Goal: Task Accomplishment & Management: Manage account settings

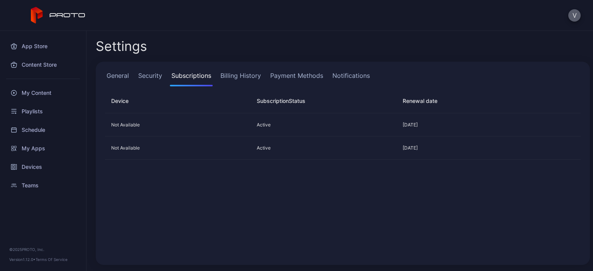
click at [574, 17] on button "V" at bounding box center [574, 15] width 12 height 12
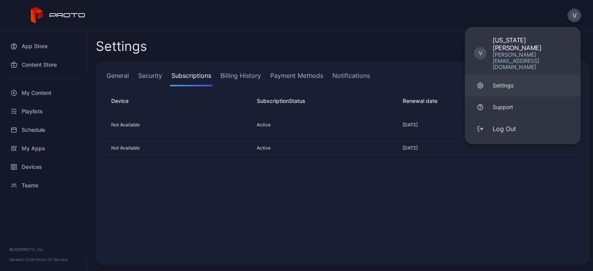
click at [512, 82] on div "Settings" at bounding box center [502, 86] width 21 height 8
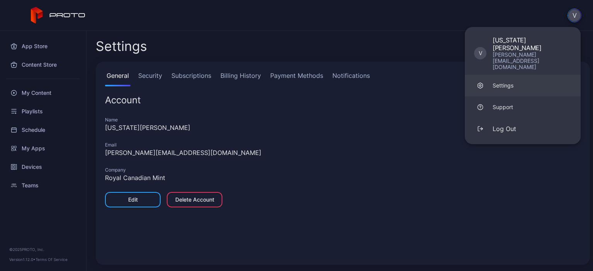
click at [514, 75] on link "Settings" at bounding box center [523, 86] width 116 height 22
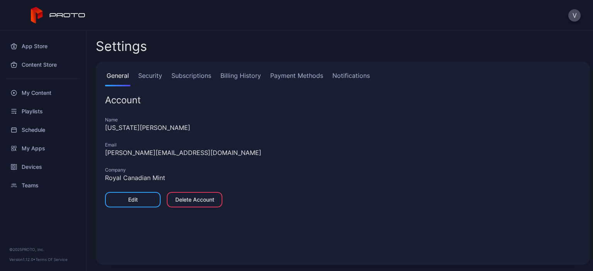
click at [143, 79] on link "Security" at bounding box center [150, 78] width 27 height 15
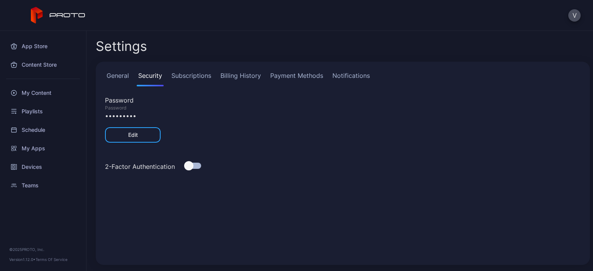
click at [191, 79] on link "Subscriptions" at bounding box center [191, 78] width 43 height 15
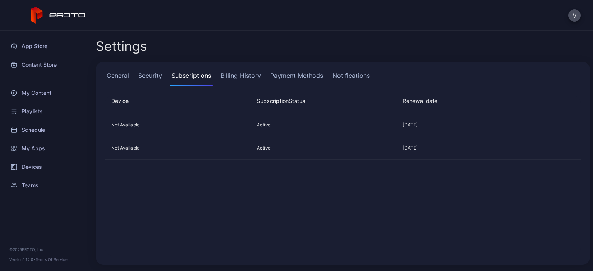
click at [250, 80] on link "Billing History" at bounding box center [241, 78] width 44 height 15
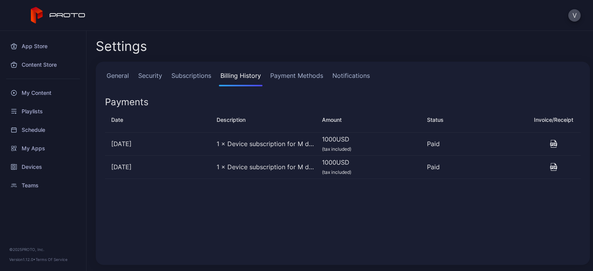
click at [291, 75] on link "Payment Methods" at bounding box center [297, 78] width 56 height 15
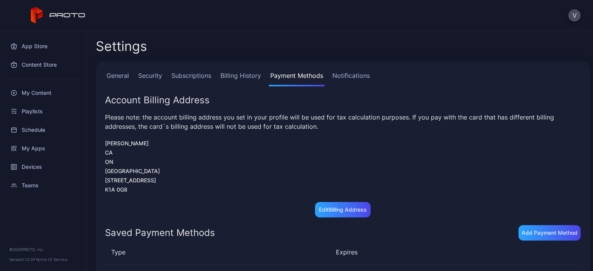
click at [337, 78] on link "Notifications" at bounding box center [351, 78] width 41 height 15
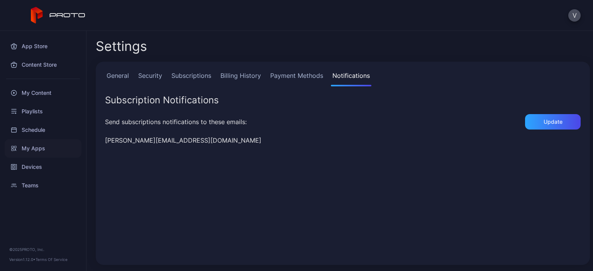
click at [30, 146] on div "My Apps" at bounding box center [43, 148] width 77 height 19
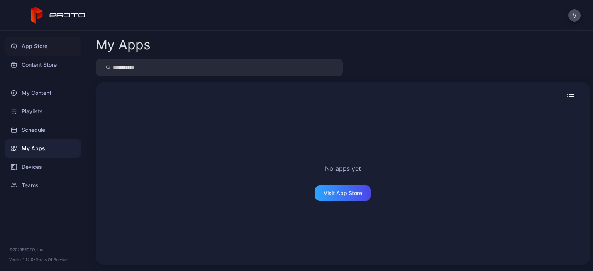
click at [50, 49] on div "App Store" at bounding box center [43, 46] width 77 height 19
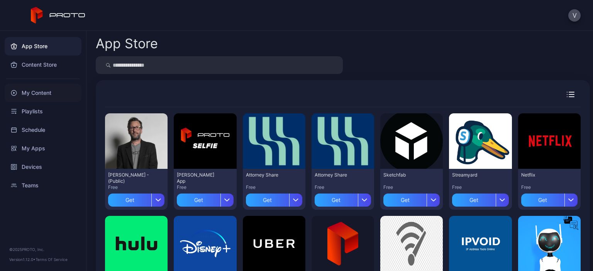
click at [26, 97] on div "My Content" at bounding box center [43, 93] width 77 height 19
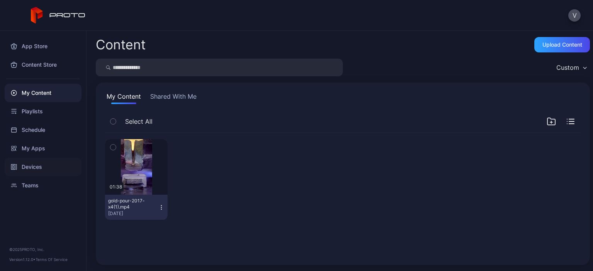
click at [35, 164] on div "Devices" at bounding box center [43, 167] width 77 height 19
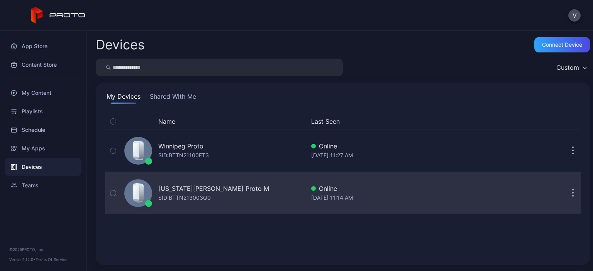
click at [565, 193] on button "button" at bounding box center [572, 193] width 15 height 15
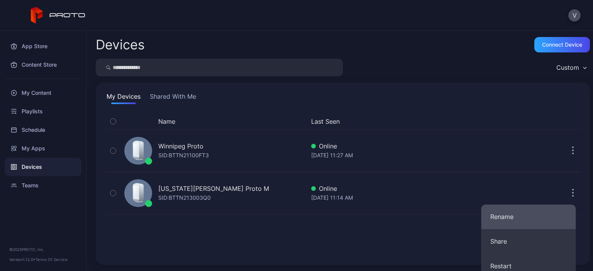
click at [525, 211] on button "Rename" at bounding box center [528, 216] width 95 height 25
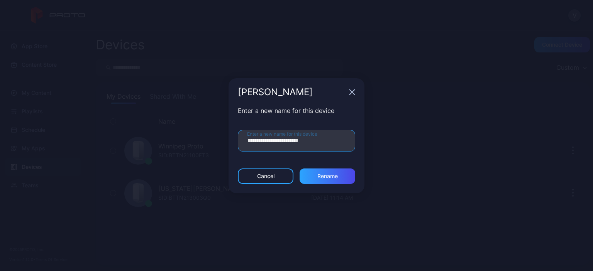
drag, startPoint x: 316, startPoint y: 140, endPoint x: 202, endPoint y: 145, distance: 114.3
click at [202, 145] on div "**********" at bounding box center [296, 135] width 593 height 271
type input "**********"
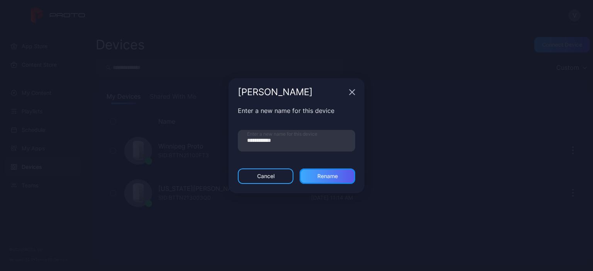
click at [320, 174] on div "Rename" at bounding box center [327, 176] width 20 height 6
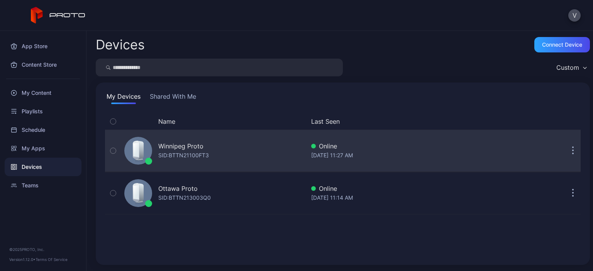
click at [492, 149] on div "Winnipeg Proto SID: BTTN21100FT3 Online [DATE] 11:27 AM" at bounding box center [342, 151] width 475 height 39
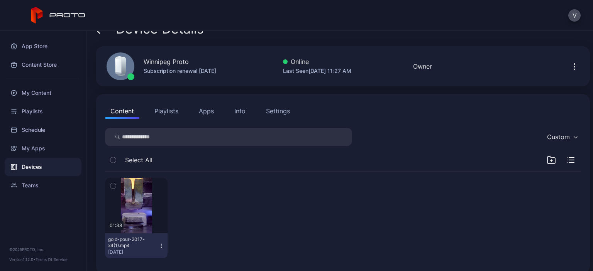
scroll to position [24, 0]
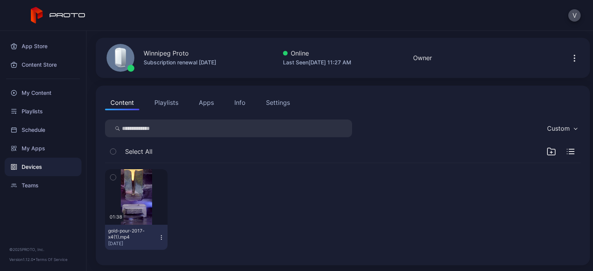
click at [111, 176] on icon "button" at bounding box center [112, 177] width 5 height 8
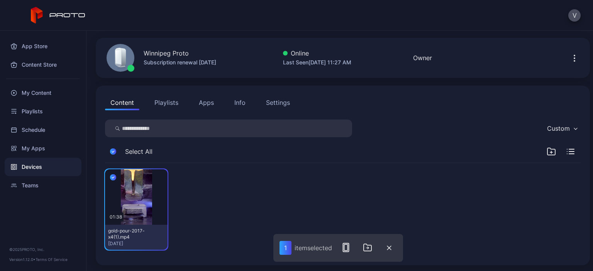
click at [172, 102] on button "Playlists" at bounding box center [166, 102] width 35 height 15
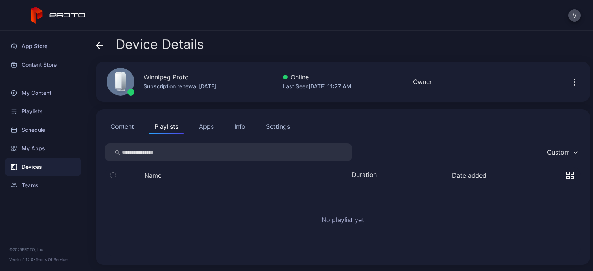
click at [204, 126] on button "Apps" at bounding box center [206, 126] width 26 height 15
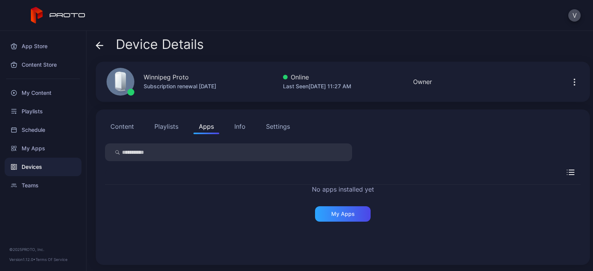
click at [240, 127] on div "Info" at bounding box center [239, 126] width 11 height 9
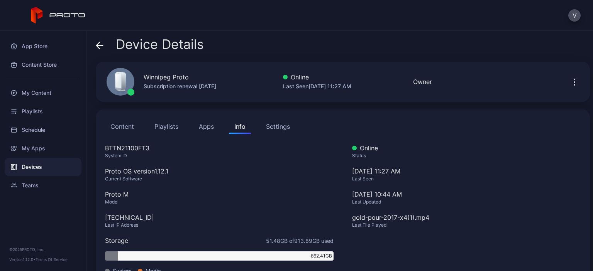
click at [275, 129] on div "Settings" at bounding box center [278, 126] width 24 height 9
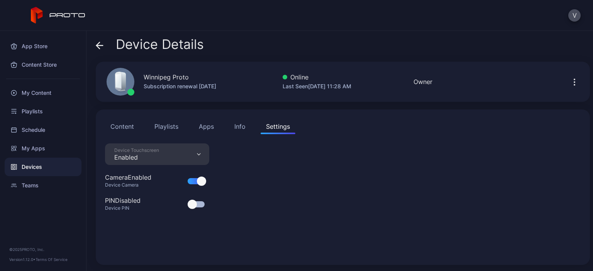
click at [200, 182] on div at bounding box center [201, 181] width 9 height 9
click at [126, 125] on button "Content" at bounding box center [122, 126] width 34 height 15
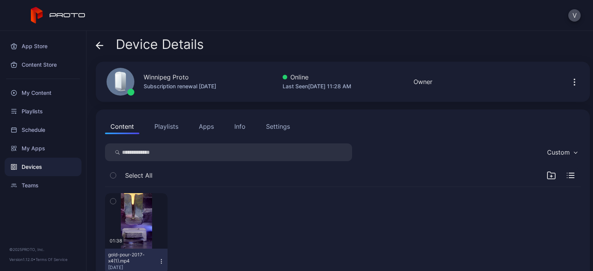
click at [158, 261] on icon "button" at bounding box center [161, 261] width 6 height 6
click at [192, 233] on div at bounding box center [205, 233] width 63 height 81
click at [113, 197] on icon "button" at bounding box center [112, 201] width 5 height 8
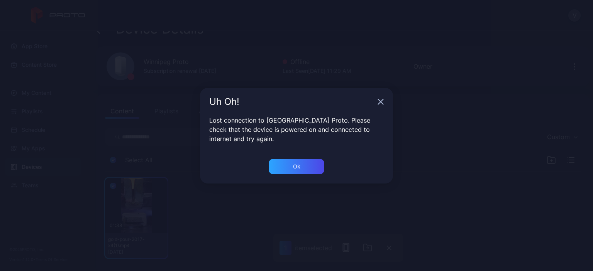
scroll to position [24, 0]
click at [292, 167] on div "Ok" at bounding box center [297, 166] width 56 height 15
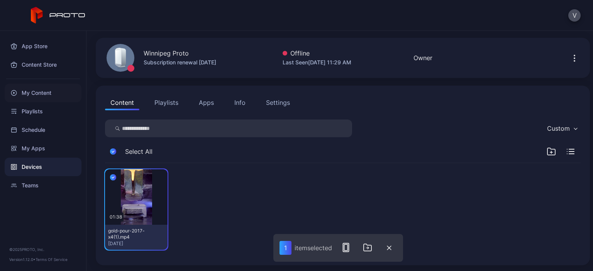
click at [46, 92] on div "My Content" at bounding box center [43, 93] width 77 height 19
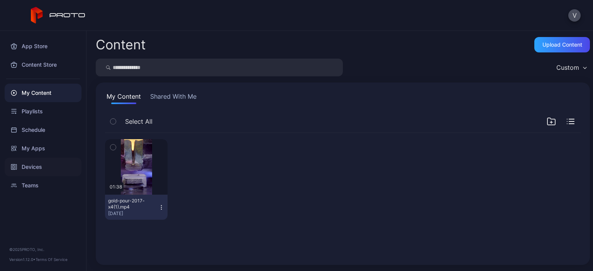
click at [28, 166] on div "Devices" at bounding box center [43, 167] width 77 height 19
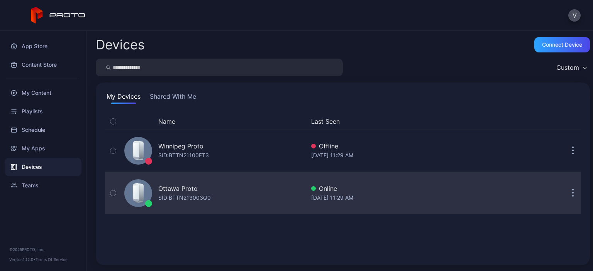
click at [220, 196] on div "Ottawa Proto SID: BTTN213003Q0" at bounding box center [213, 193] width 184 height 39
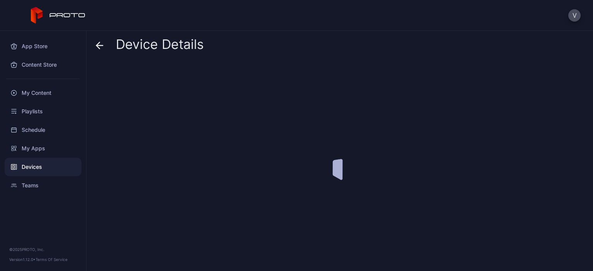
click at [220, 196] on div at bounding box center [343, 163] width 494 height 203
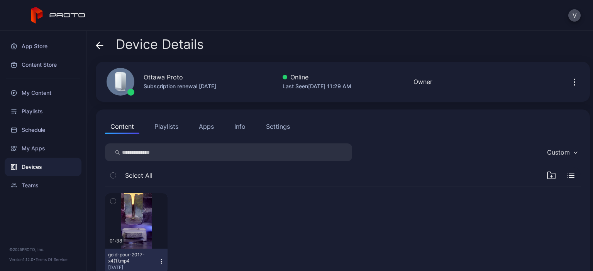
click at [169, 129] on button "Playlists" at bounding box center [166, 126] width 35 height 15
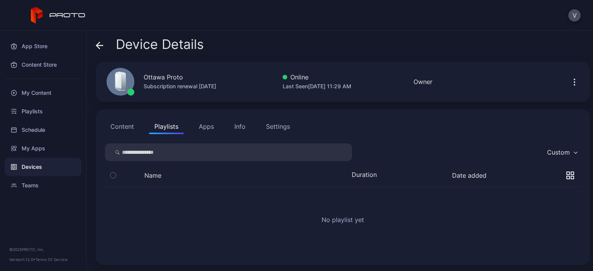
click at [207, 126] on button "Apps" at bounding box center [206, 126] width 26 height 15
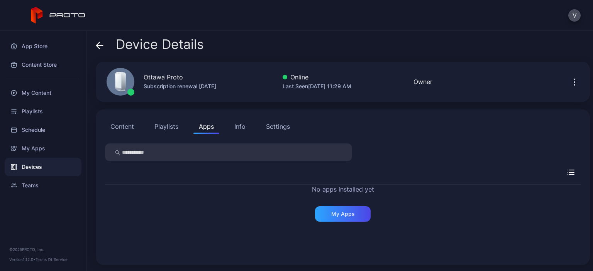
click at [236, 127] on div "Info" at bounding box center [239, 126] width 11 height 9
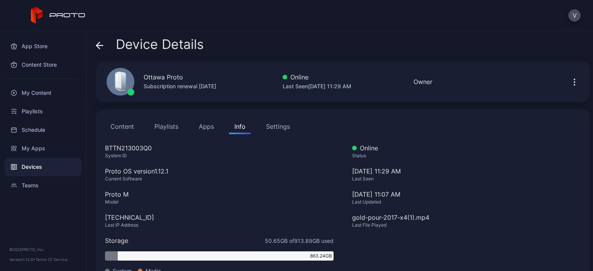
click at [277, 126] on div "Settings" at bounding box center [278, 126] width 24 height 9
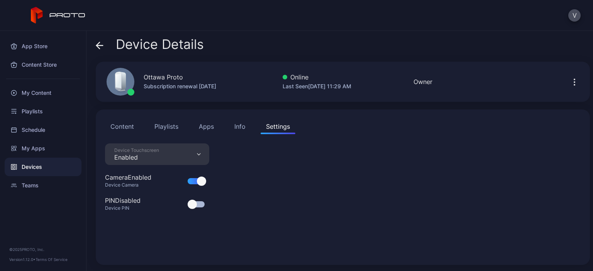
click at [203, 181] on div at bounding box center [201, 181] width 9 height 9
click at [122, 128] on button "Content" at bounding box center [122, 126] width 34 height 15
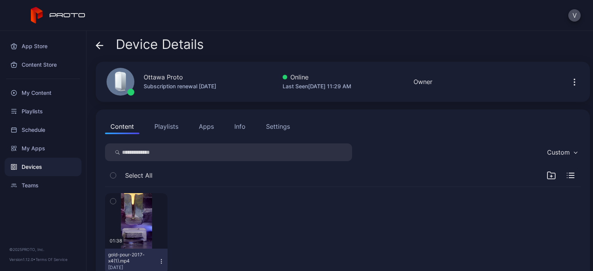
click at [20, 166] on div "Devices" at bounding box center [43, 167] width 77 height 19
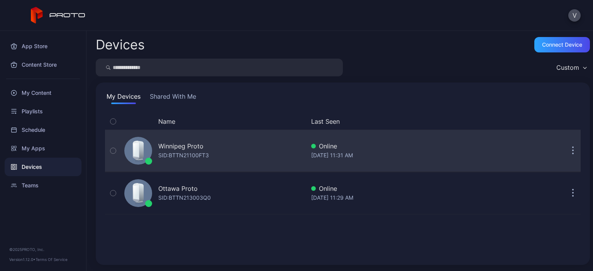
click at [226, 154] on div "Winnipeg Proto SID: BTTN21100FT3" at bounding box center [213, 151] width 184 height 39
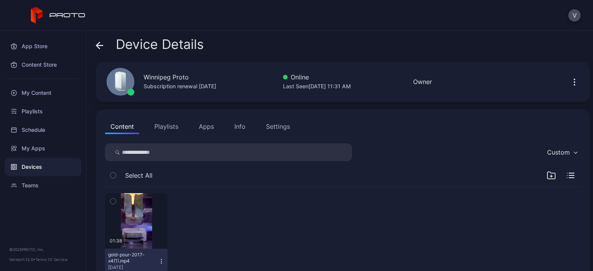
click at [239, 125] on div "Info" at bounding box center [239, 126] width 11 height 9
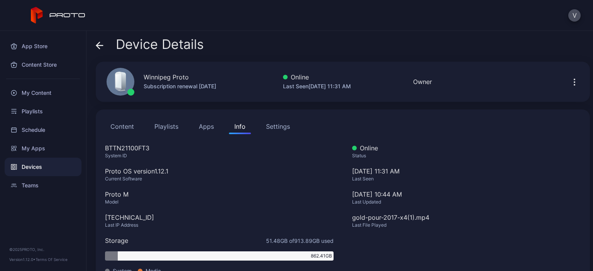
click at [280, 128] on div "Settings" at bounding box center [278, 126] width 24 height 9
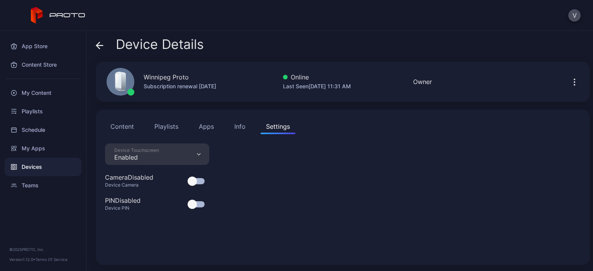
click at [164, 129] on button "Playlists" at bounding box center [166, 126] width 35 height 15
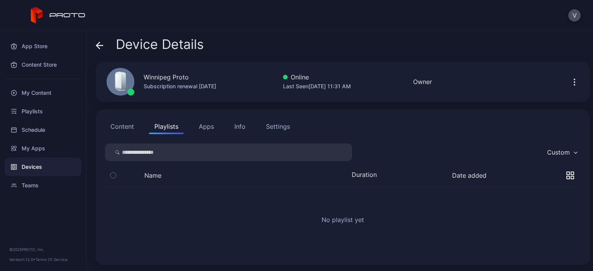
click at [115, 176] on icon "button" at bounding box center [112, 175] width 5 height 8
click at [174, 169] on div "Name Duration Date added" at bounding box center [342, 177] width 475 height 20
click at [123, 128] on button "Content" at bounding box center [122, 126] width 34 height 15
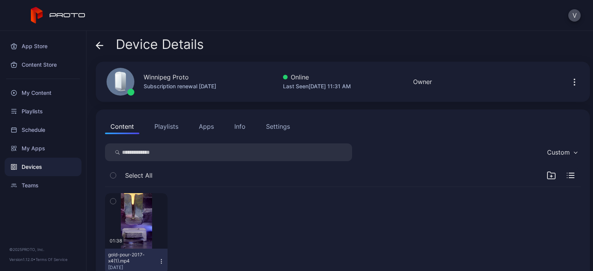
click at [116, 201] on div "button" at bounding box center [113, 201] width 6 height 6
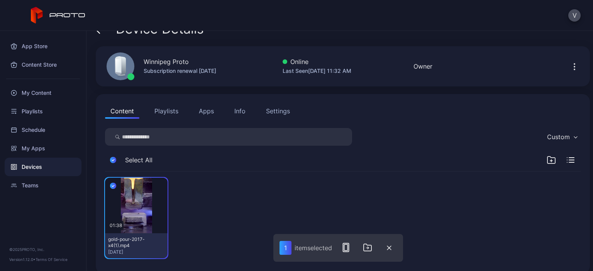
scroll to position [24, 0]
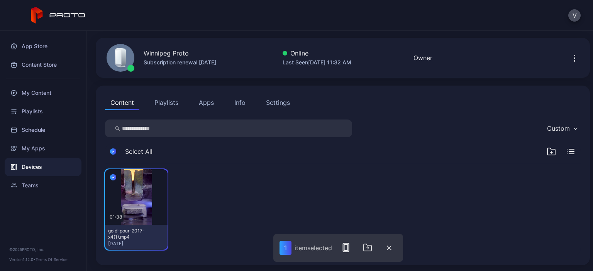
click at [169, 100] on button "Playlists" at bounding box center [166, 102] width 35 height 15
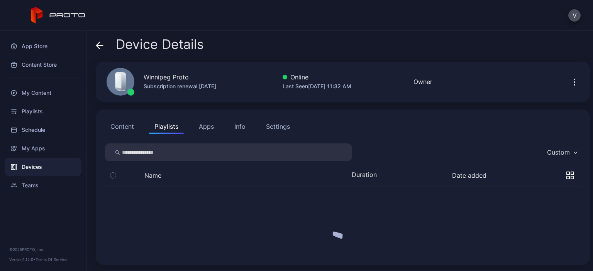
scroll to position [0, 0]
click at [44, 114] on div "Playlists" at bounding box center [43, 111] width 77 height 19
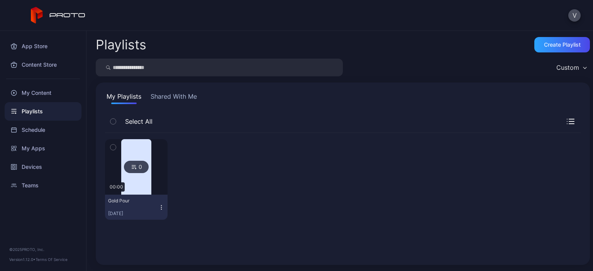
click at [112, 150] on icon "button" at bounding box center [112, 147] width 5 height 8
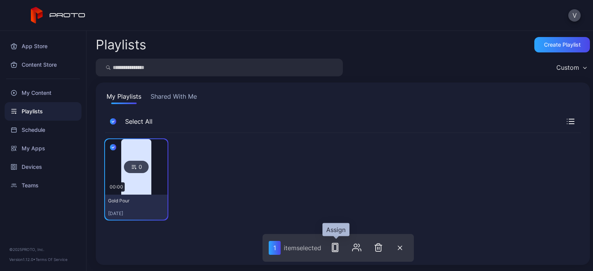
click at [338, 245] on rect "button" at bounding box center [335, 247] width 6 height 8
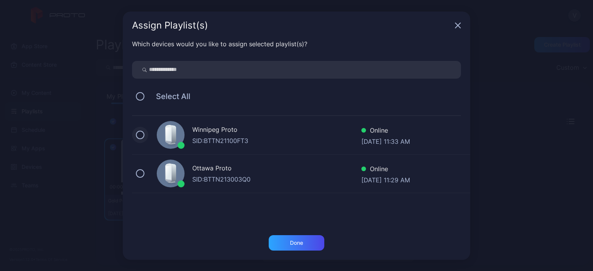
click at [142, 134] on button at bounding box center [140, 135] width 8 height 8
click at [140, 174] on button at bounding box center [140, 173] width 8 height 8
click at [294, 239] on div "Done" at bounding box center [297, 242] width 56 height 15
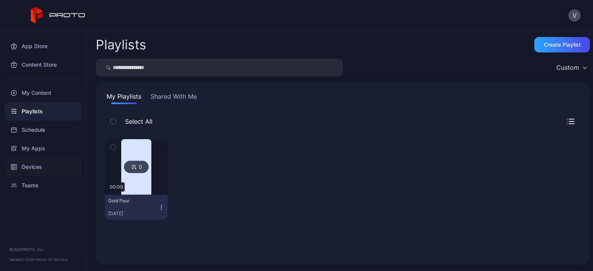
click at [44, 165] on div "Devices" at bounding box center [43, 167] width 77 height 19
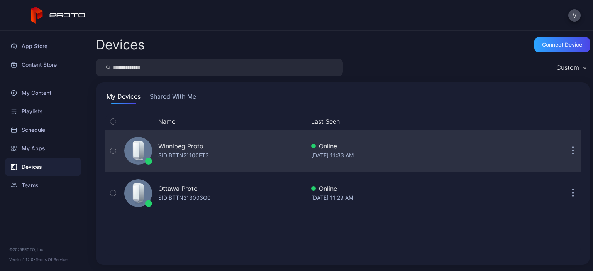
click at [246, 146] on div "Winnipeg Proto SID: BTTN21100FT3" at bounding box center [213, 151] width 184 height 39
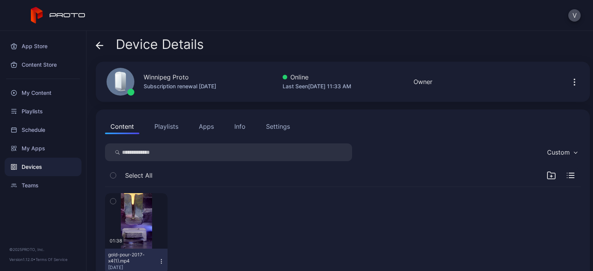
click at [167, 129] on button "Playlists" at bounding box center [166, 126] width 35 height 15
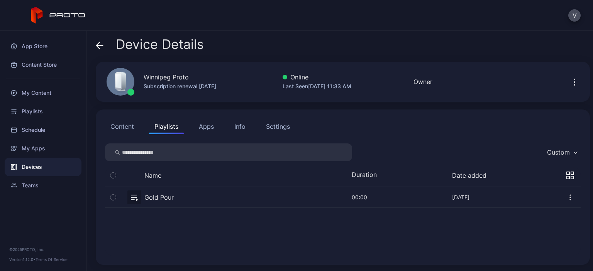
click at [112, 197] on icon "button" at bounding box center [112, 197] width 5 height 8
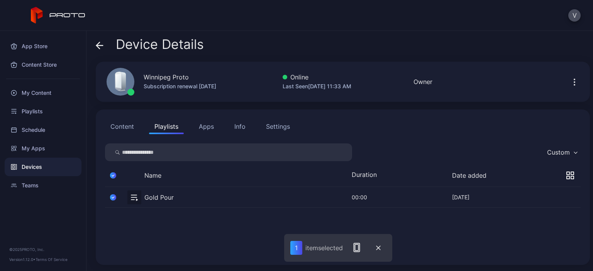
click at [203, 129] on button "Apps" at bounding box center [206, 126] width 26 height 15
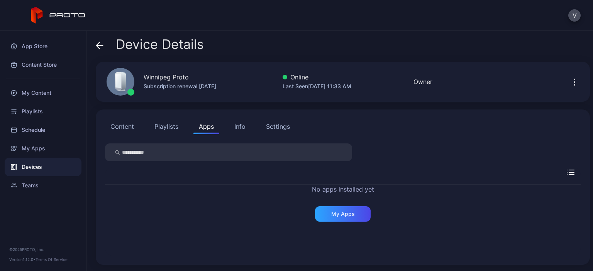
click at [239, 132] on button "Info" at bounding box center [240, 126] width 22 height 15
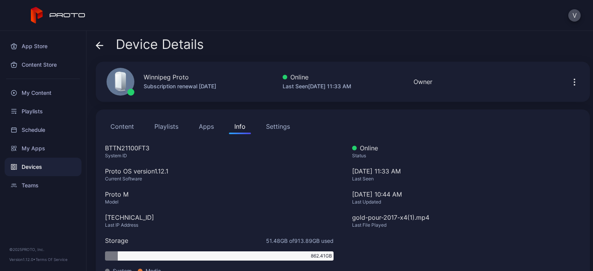
click at [273, 126] on div "Settings" at bounding box center [278, 126] width 24 height 9
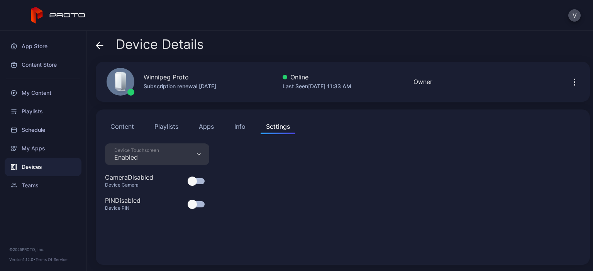
click at [198, 203] on div at bounding box center [196, 204] width 17 height 6
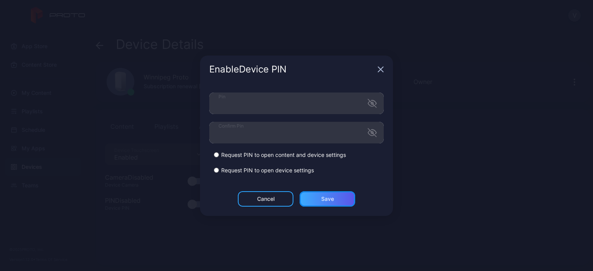
click at [324, 199] on div "Save" at bounding box center [327, 199] width 13 height 6
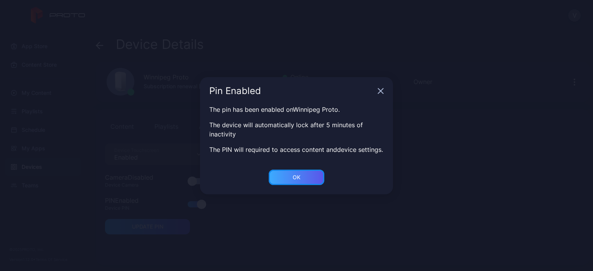
click at [302, 180] on div "OK" at bounding box center [297, 177] width 56 height 15
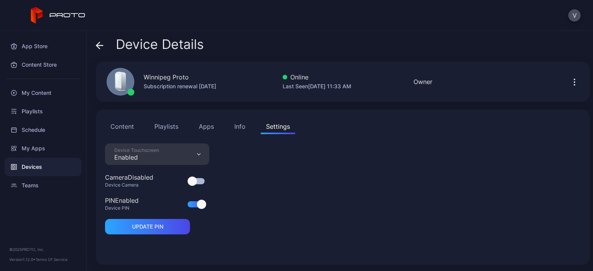
click at [171, 154] on div "Device Touchscreen Enabled" at bounding box center [157, 155] width 104 height 22
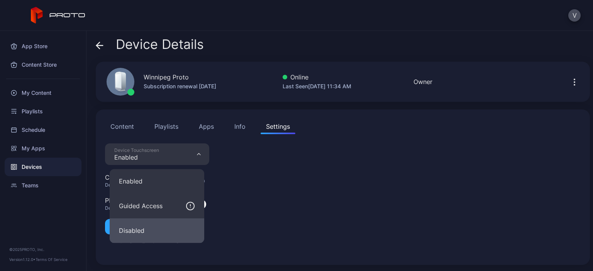
click at [159, 234] on button "Disabled" at bounding box center [157, 230] width 95 height 25
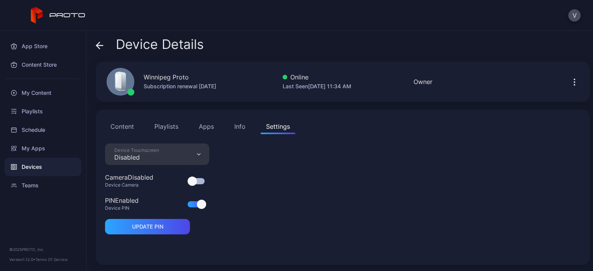
click at [174, 127] on button "Playlists" at bounding box center [166, 126] width 35 height 15
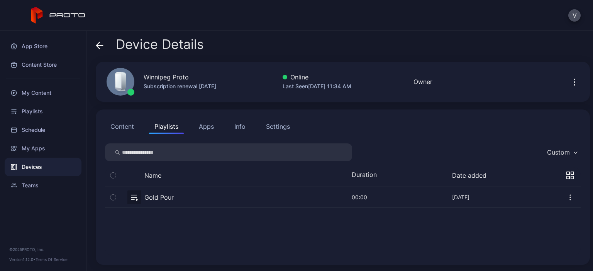
click at [27, 166] on div "Devices" at bounding box center [43, 167] width 77 height 19
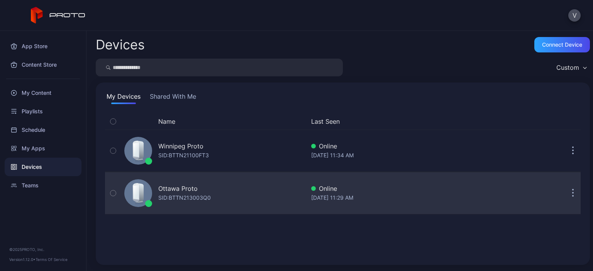
click at [242, 189] on div "Ottawa Proto SID: BTTN213003Q0" at bounding box center [213, 193] width 184 height 39
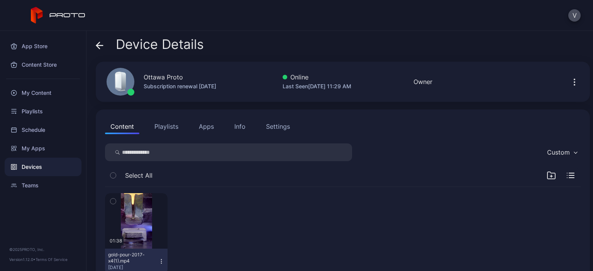
click at [272, 130] on div "Settings" at bounding box center [278, 126] width 24 height 9
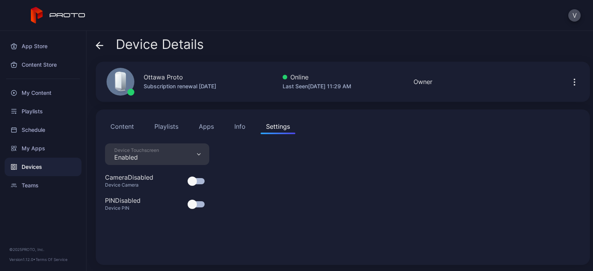
click at [197, 201] on div at bounding box center [196, 204] width 17 height 6
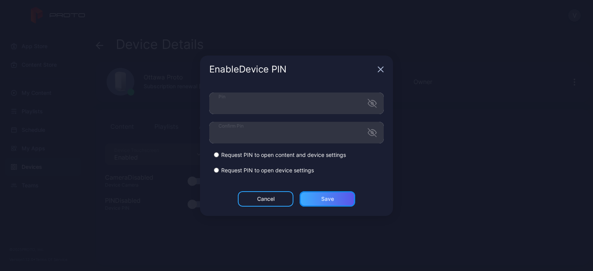
click at [309, 203] on div "Save" at bounding box center [327, 198] width 56 height 15
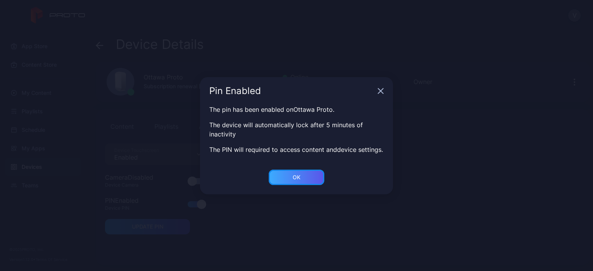
click at [299, 181] on div "OK" at bounding box center [296, 177] width 8 height 6
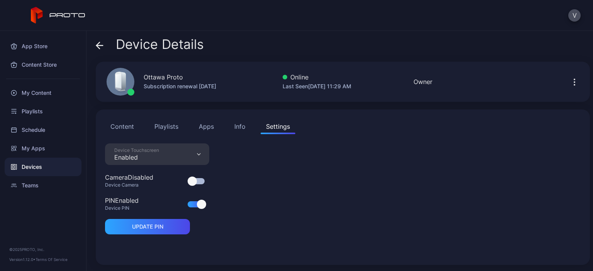
click at [167, 151] on div "Device Touchscreen Enabled" at bounding box center [157, 155] width 104 height 22
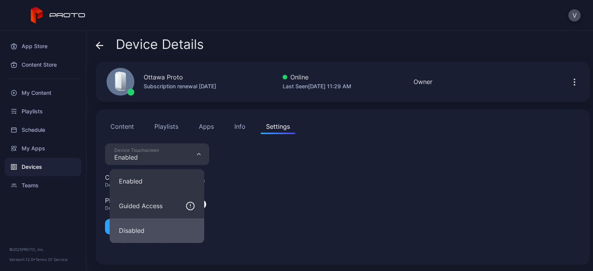
click at [144, 227] on button "Disabled" at bounding box center [157, 230] width 95 height 25
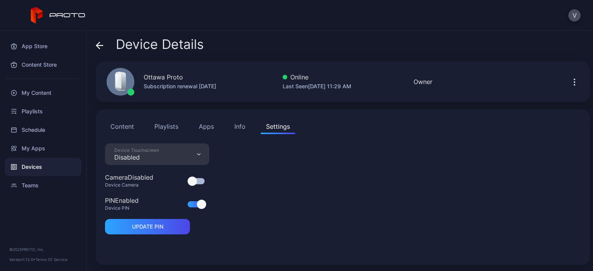
click at [162, 126] on button "Playlists" at bounding box center [166, 126] width 35 height 15
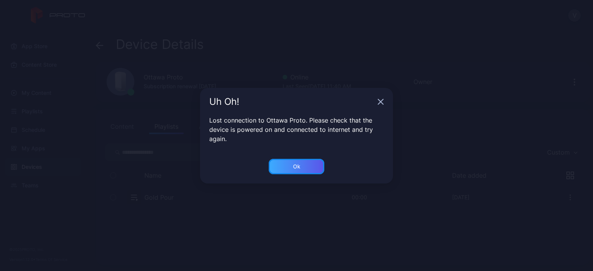
click at [295, 169] on div "Ok" at bounding box center [297, 166] width 56 height 15
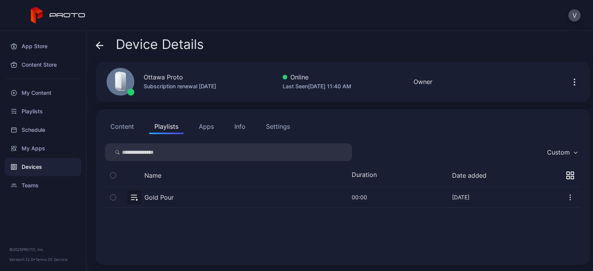
click at [211, 129] on button "Apps" at bounding box center [206, 126] width 26 height 15
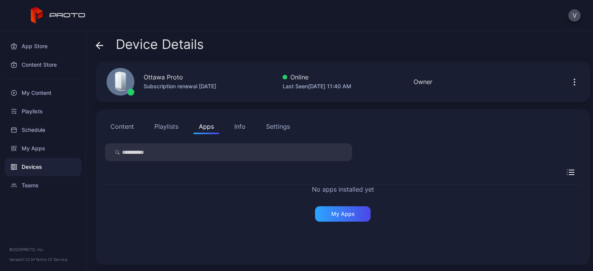
click at [242, 129] on div "Info" at bounding box center [239, 126] width 11 height 9
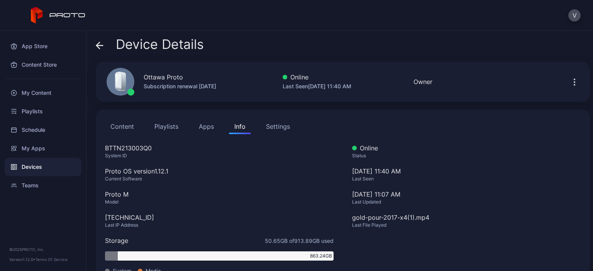
click at [270, 127] on div "Settings" at bounding box center [278, 126] width 24 height 9
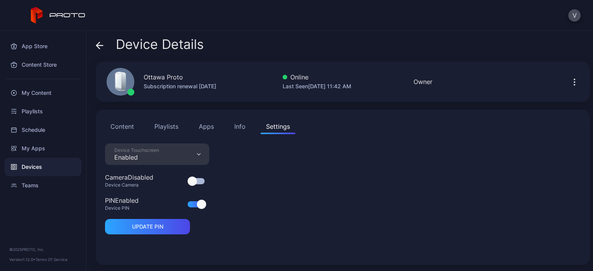
click at [164, 126] on button "Playlists" at bounding box center [166, 126] width 35 height 15
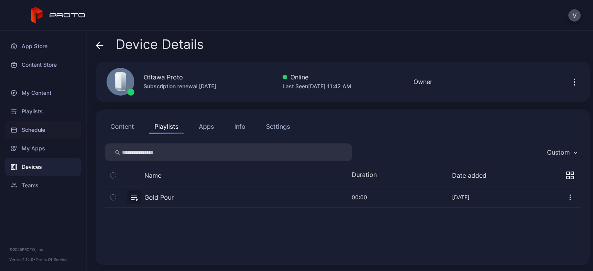
click at [42, 131] on div "Schedule" at bounding box center [43, 130] width 77 height 19
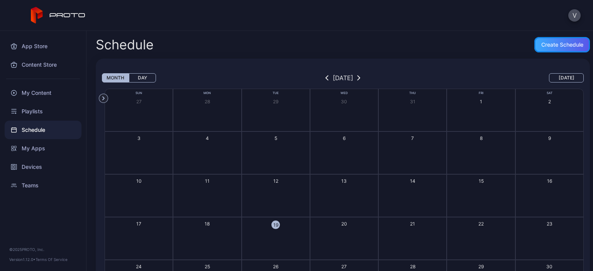
click at [539, 41] on div "Create Schedule" at bounding box center [562, 44] width 56 height 15
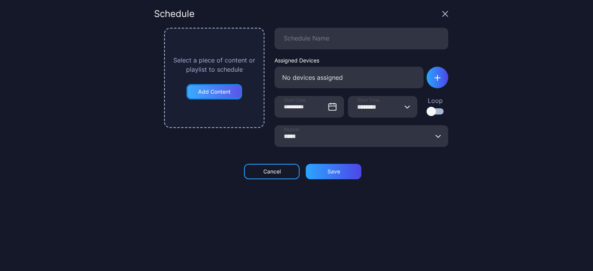
click at [187, 91] on div "Add Content" at bounding box center [214, 91] width 56 height 15
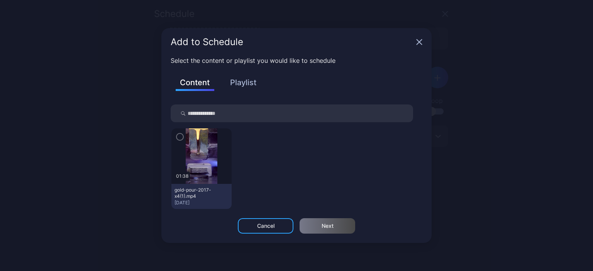
click at [242, 80] on button "Playlist" at bounding box center [243, 82] width 39 height 13
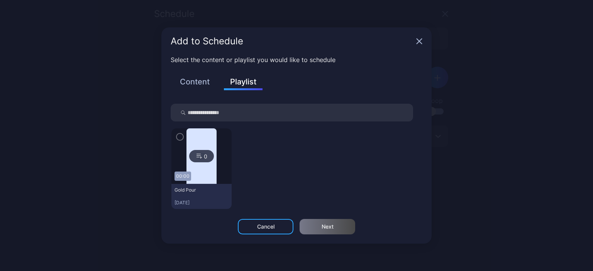
click at [179, 136] on icon "button" at bounding box center [180, 137] width 6 height 8
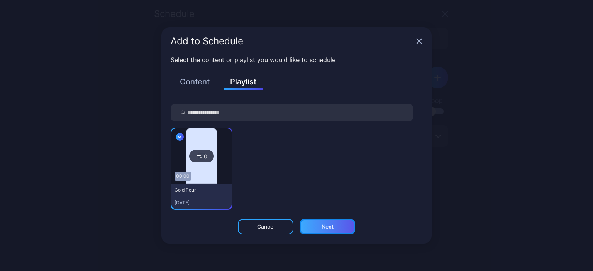
click at [332, 227] on div "Next" at bounding box center [327, 227] width 12 height 6
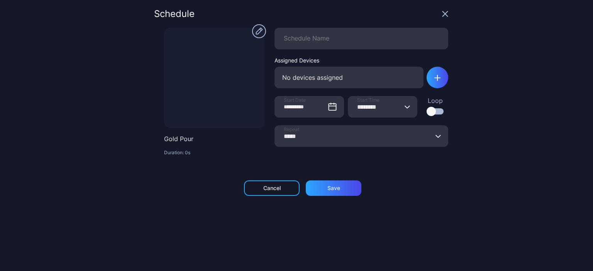
click at [430, 110] on div at bounding box center [434, 111] width 17 height 6
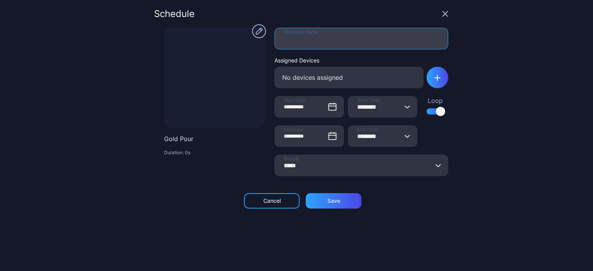
click at [298, 40] on input "Schedule Name" at bounding box center [361, 39] width 174 height 22
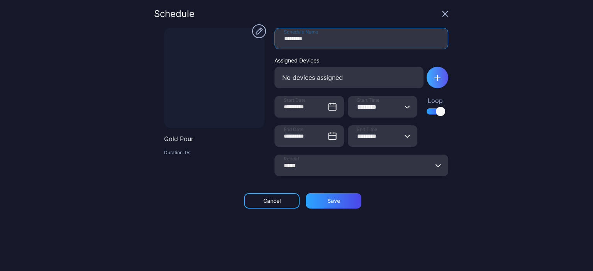
type input "*********"
click at [426, 79] on div "button" at bounding box center [437, 78] width 22 height 22
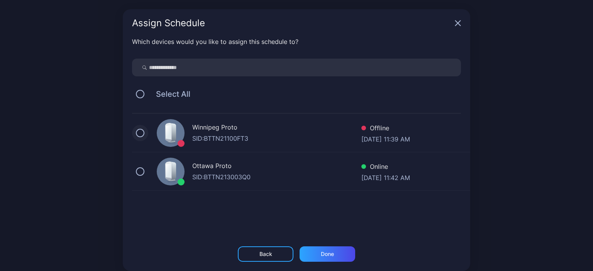
click at [136, 133] on button "button" at bounding box center [140, 133] width 8 height 8
click at [136, 171] on button "button" at bounding box center [140, 171] width 8 height 8
click at [329, 255] on div "Done" at bounding box center [327, 254] width 13 height 6
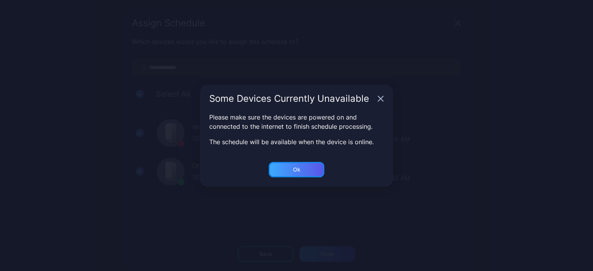
click at [293, 247] on div "Ok" at bounding box center [266, 254] width 56 height 15
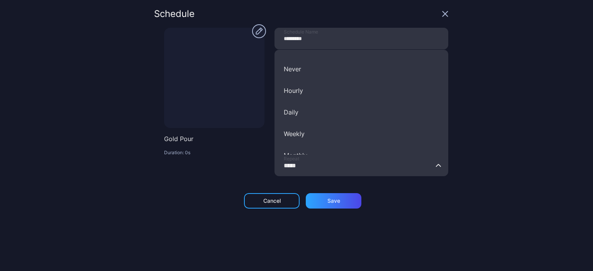
click at [389, 166] on input "*****" at bounding box center [361, 166] width 174 height 22
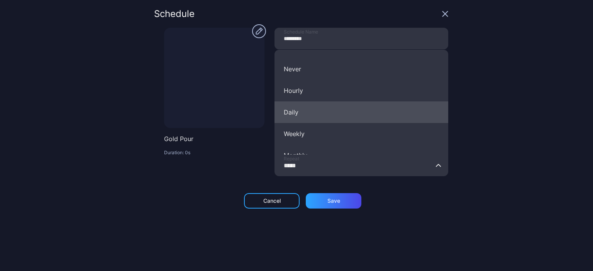
click at [342, 117] on button "Daily" at bounding box center [361, 112] width 174 height 22
type input "*****"
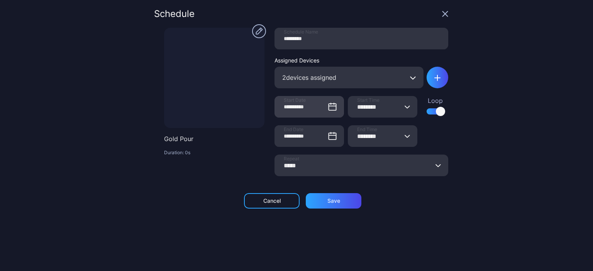
click at [328, 108] on icon at bounding box center [331, 107] width 7 height 7
click at [319, 108] on input "**********" at bounding box center [308, 107] width 69 height 22
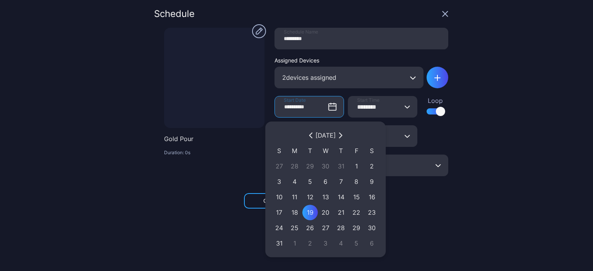
click at [310, 212] on div "19" at bounding box center [310, 212] width 8 height 9
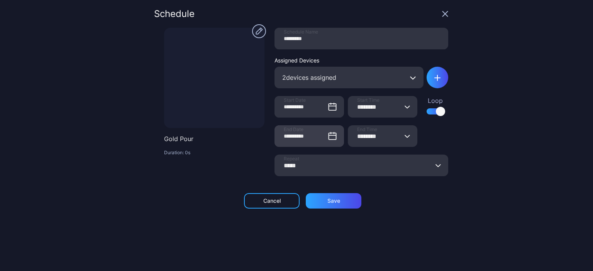
click at [328, 137] on icon at bounding box center [332, 136] width 9 height 9
click at [320, 137] on input "**********" at bounding box center [308, 136] width 69 height 22
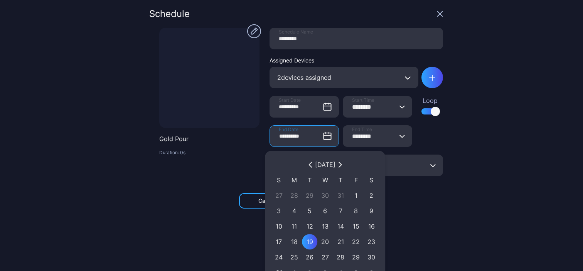
click at [343, 166] on icon "button" at bounding box center [340, 165] width 5 height 6
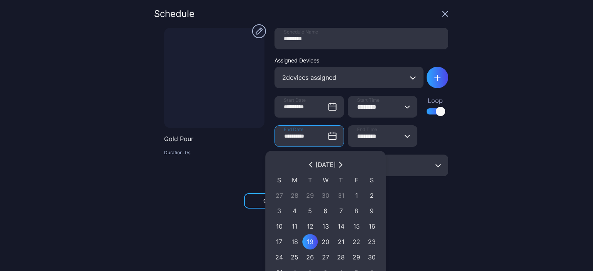
click at [336, 166] on div "[DATE]" at bounding box center [325, 164] width 20 height 9
click at [343, 164] on icon "button" at bounding box center [340, 165] width 5 height 6
click at [345, 164] on button "button" at bounding box center [340, 164] width 9 height 9
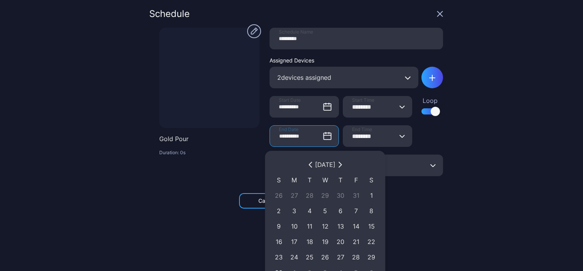
click at [341, 164] on icon "button" at bounding box center [340, 164] width 2 height 5
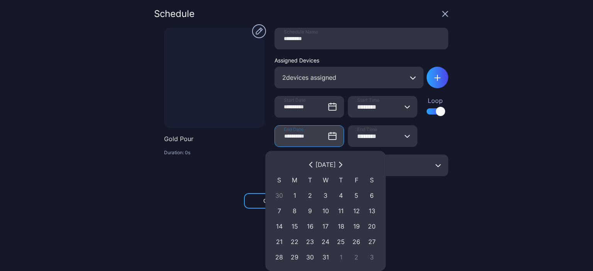
click at [303, 132] on input "**********" at bounding box center [308, 136] width 69 height 22
drag, startPoint x: 300, startPoint y: 133, endPoint x: 306, endPoint y: 135, distance: 5.9
click at [306, 135] on input "**********" at bounding box center [308, 136] width 69 height 22
drag, startPoint x: 306, startPoint y: 135, endPoint x: 301, endPoint y: 135, distance: 4.7
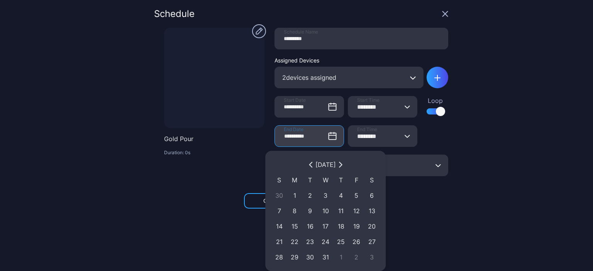
click at [301, 135] on input "**********" at bounding box center [308, 136] width 69 height 22
type input "**********"
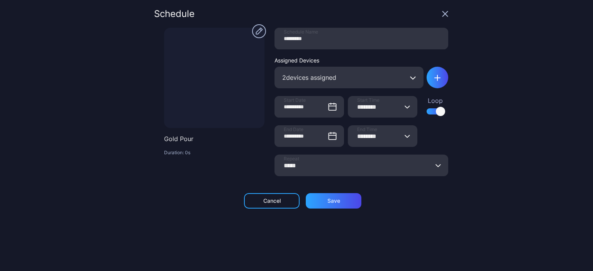
click at [468, 134] on div "**********" at bounding box center [296, 135] width 593 height 271
click at [327, 199] on div "Save" at bounding box center [333, 201] width 13 height 6
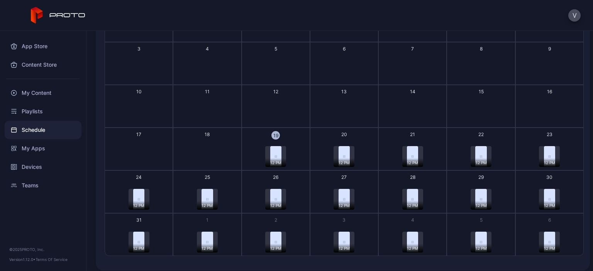
scroll to position [95, 0]
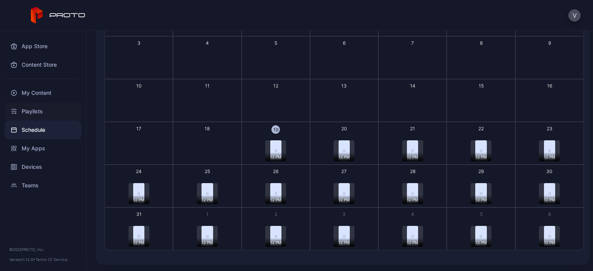
click at [45, 111] on div "Playlists" at bounding box center [43, 111] width 77 height 19
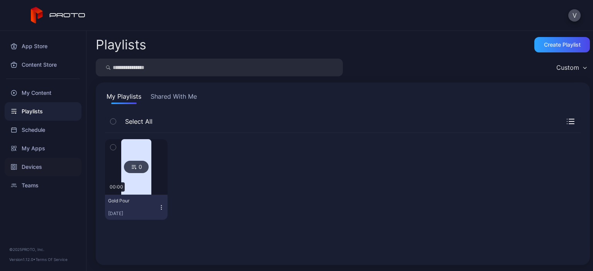
click at [37, 166] on div "Devices" at bounding box center [43, 167] width 77 height 19
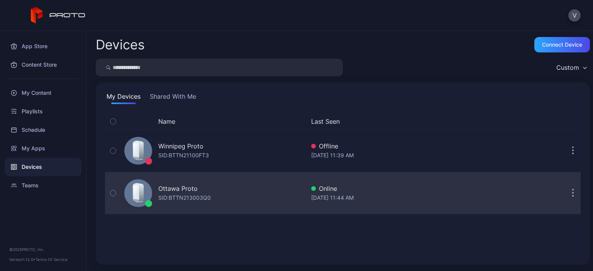
click at [244, 197] on div "Ottawa Proto SID: BTTN213003Q0" at bounding box center [213, 193] width 184 height 39
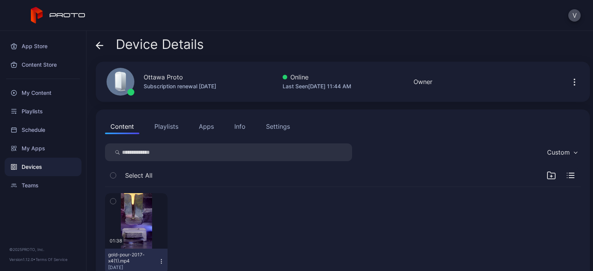
click at [274, 129] on div "Settings" at bounding box center [278, 126] width 24 height 9
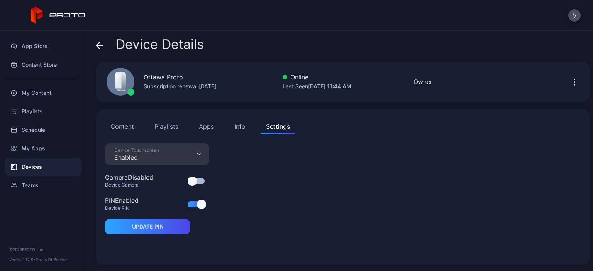
click at [191, 155] on div "Device Touchscreen Enabled" at bounding box center [157, 155] width 104 height 22
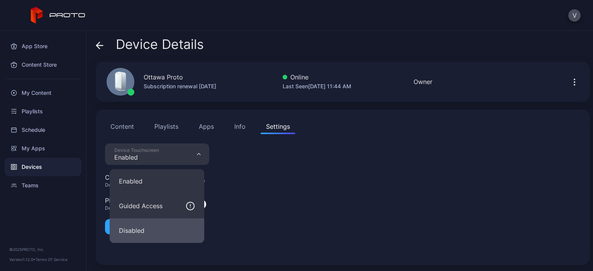
click at [138, 226] on button "Disabled" at bounding box center [157, 230] width 95 height 25
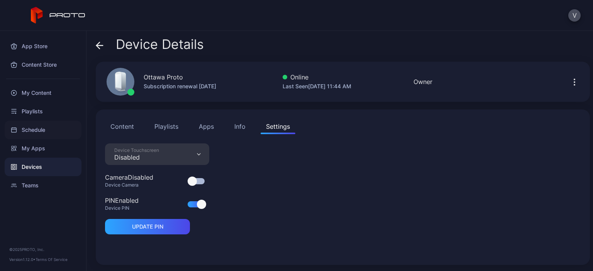
click at [55, 133] on div "Schedule" at bounding box center [43, 130] width 77 height 19
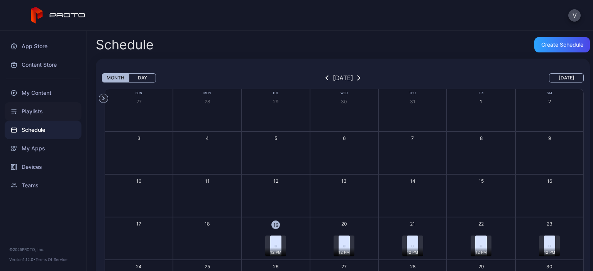
click at [40, 113] on div "Playlists" at bounding box center [43, 111] width 77 height 19
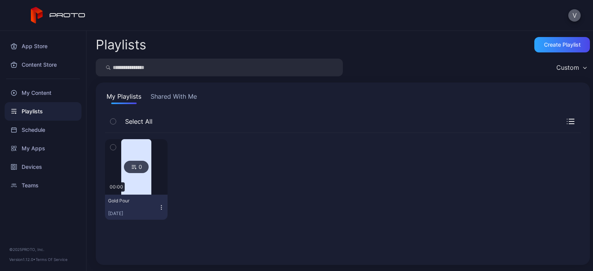
click at [576, 19] on button "V" at bounding box center [574, 15] width 12 height 12
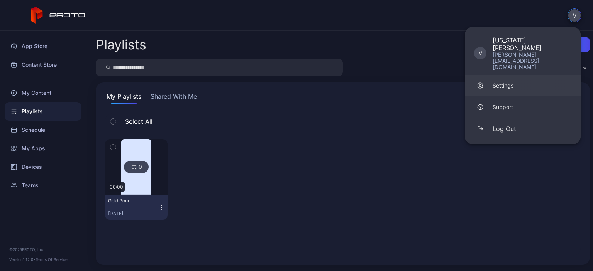
click at [531, 75] on link "Settings" at bounding box center [523, 86] width 116 height 22
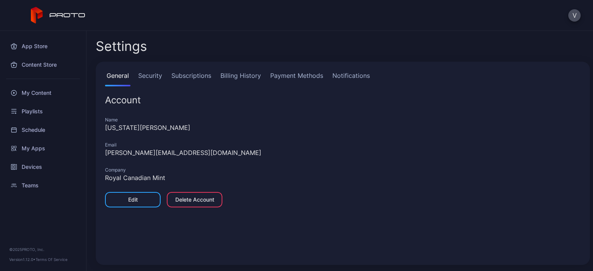
click at [300, 78] on link "Payment Methods" at bounding box center [297, 78] width 56 height 15
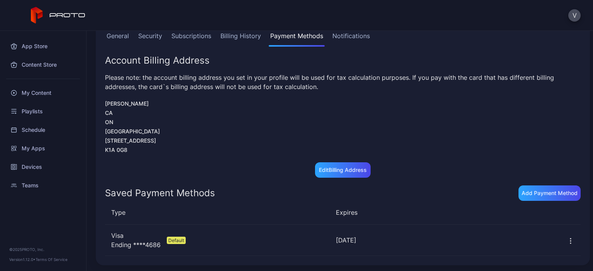
scroll to position [40, 0]
click at [566, 240] on icon "button" at bounding box center [570, 241] width 8 height 8
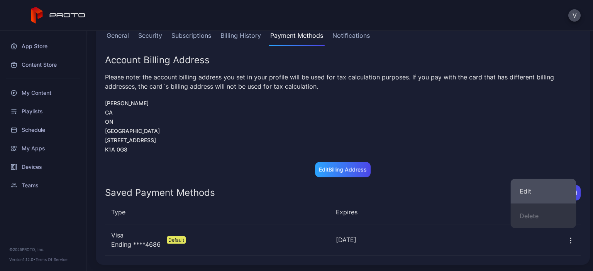
click at [523, 190] on button "Edit" at bounding box center [543, 191] width 66 height 25
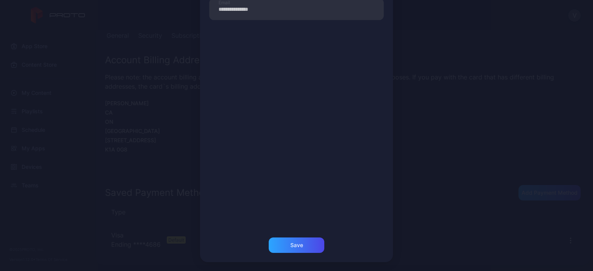
scroll to position [0, 0]
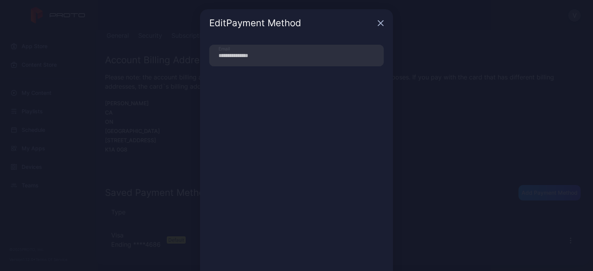
click at [377, 20] on icon "button" at bounding box center [380, 23] width 6 height 6
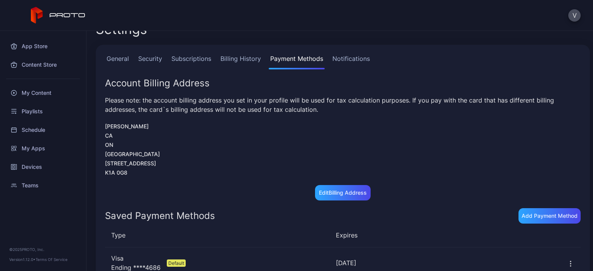
scroll to position [40, 0]
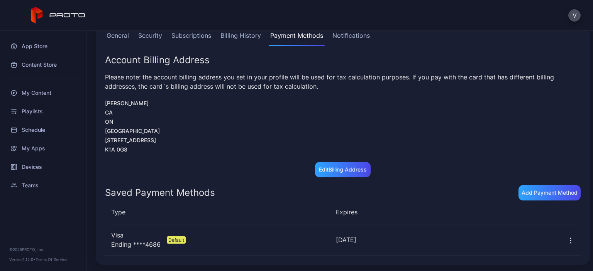
click at [566, 246] on button "button" at bounding box center [570, 239] width 8 height 15
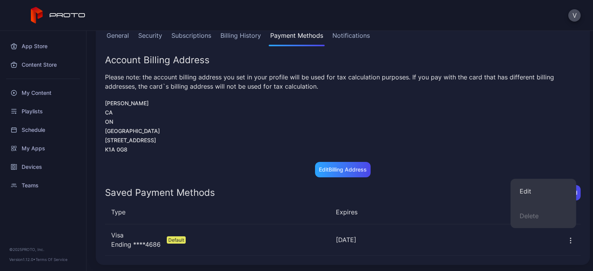
click at [448, 247] on div "Visa Ending **** 4686 Expires [DATE] Default [DATE]" at bounding box center [342, 240] width 475 height 31
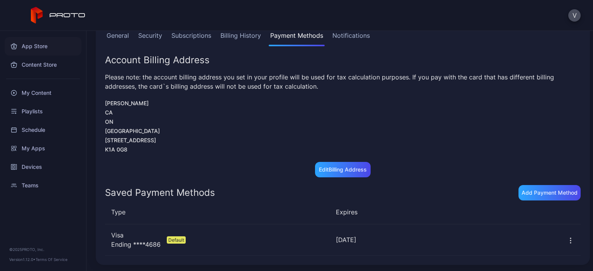
click at [37, 45] on div "App Store" at bounding box center [43, 46] width 77 height 19
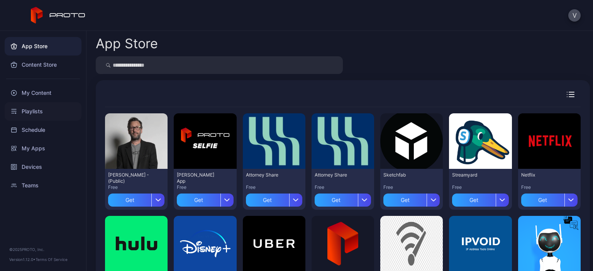
click at [23, 117] on div "Playlists" at bounding box center [43, 111] width 77 height 19
